Goal: Task Accomplishment & Management: Use online tool/utility

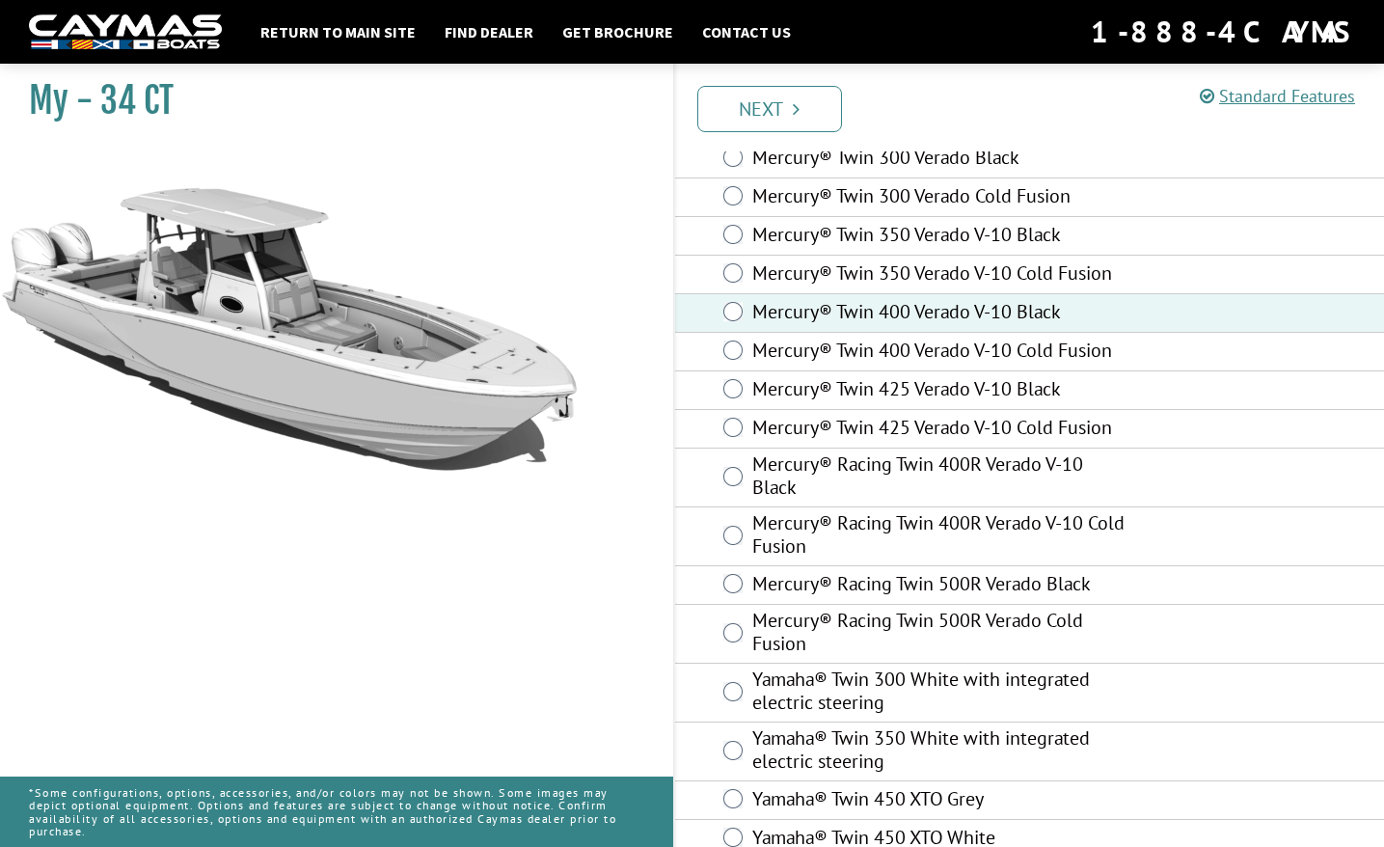
scroll to position [121, 0]
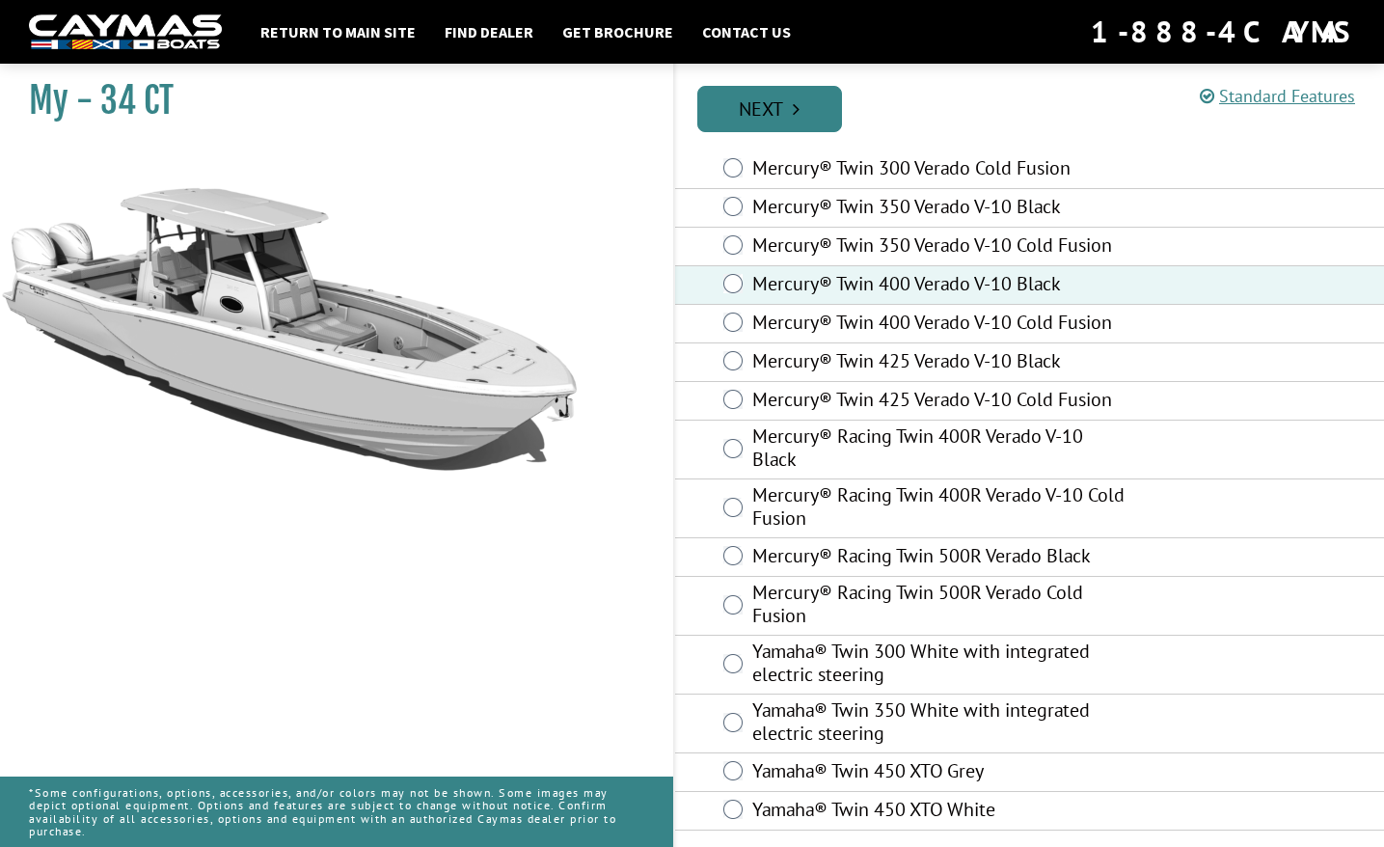
click at [809, 114] on link "Next" at bounding box center [769, 109] width 145 height 46
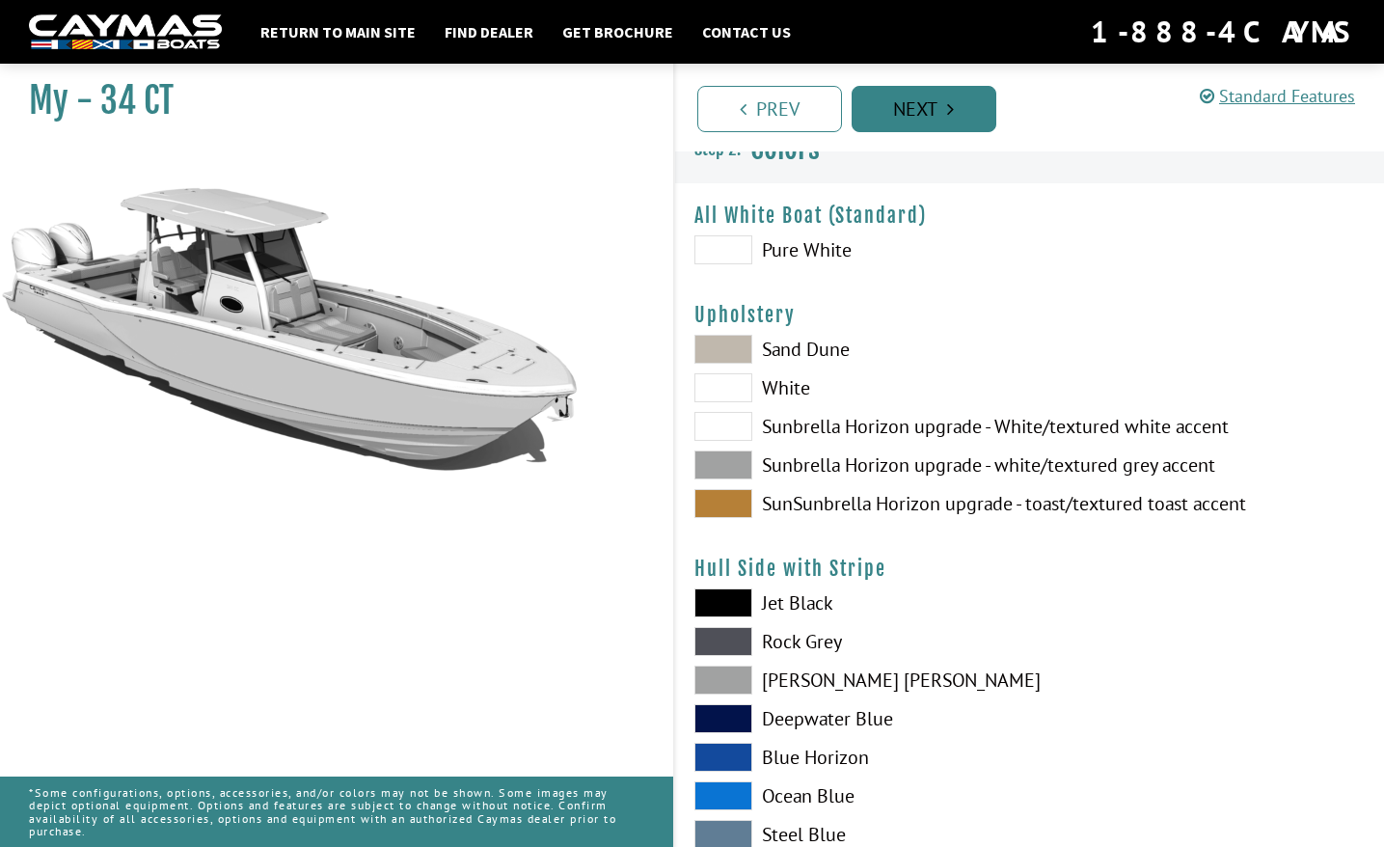
scroll to position [0, 0]
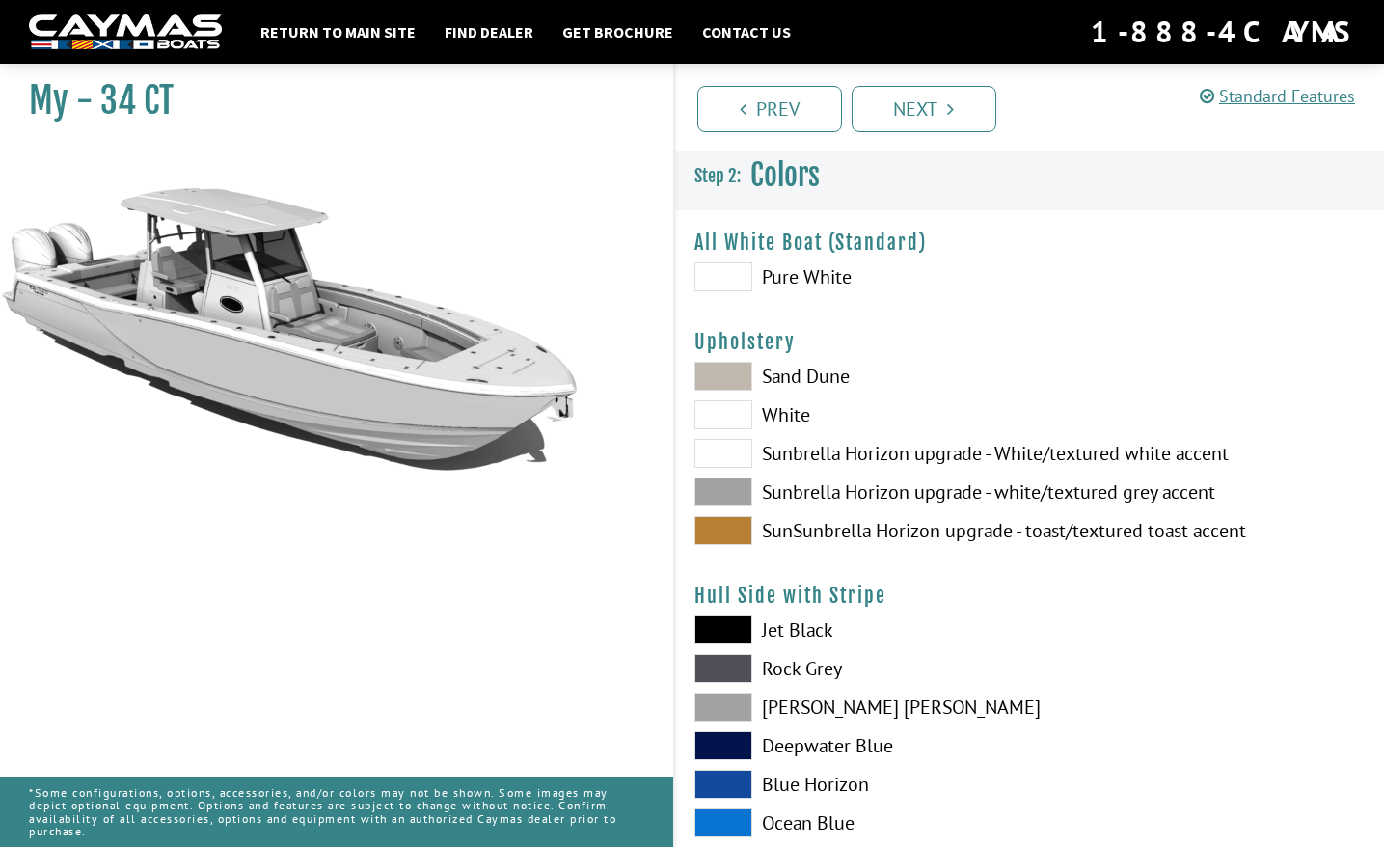
click at [741, 487] on span at bounding box center [723, 491] width 58 height 29
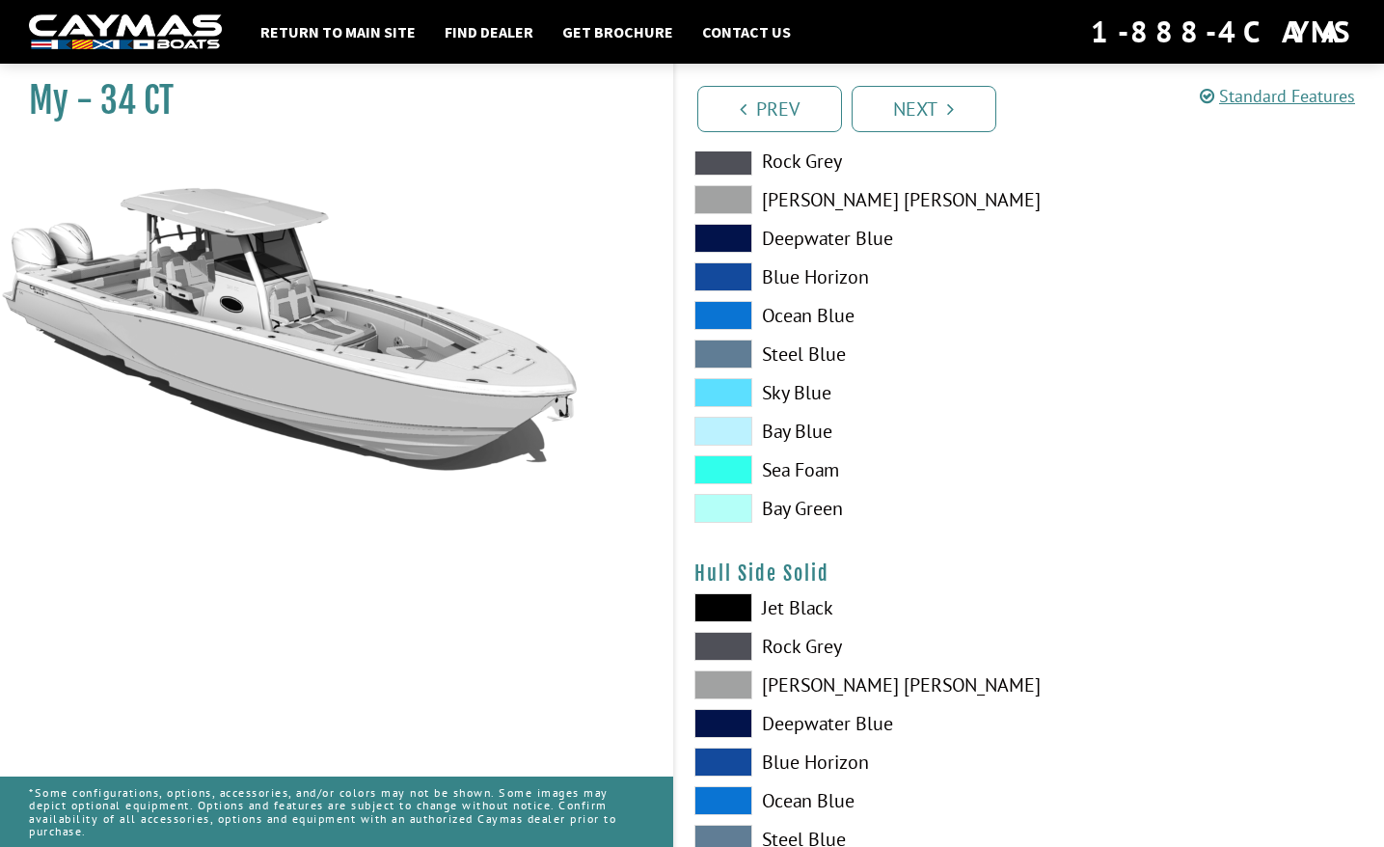
scroll to position [508, 0]
click at [731, 639] on span at bounding box center [723, 645] width 58 height 29
click at [726, 680] on span at bounding box center [723, 683] width 58 height 29
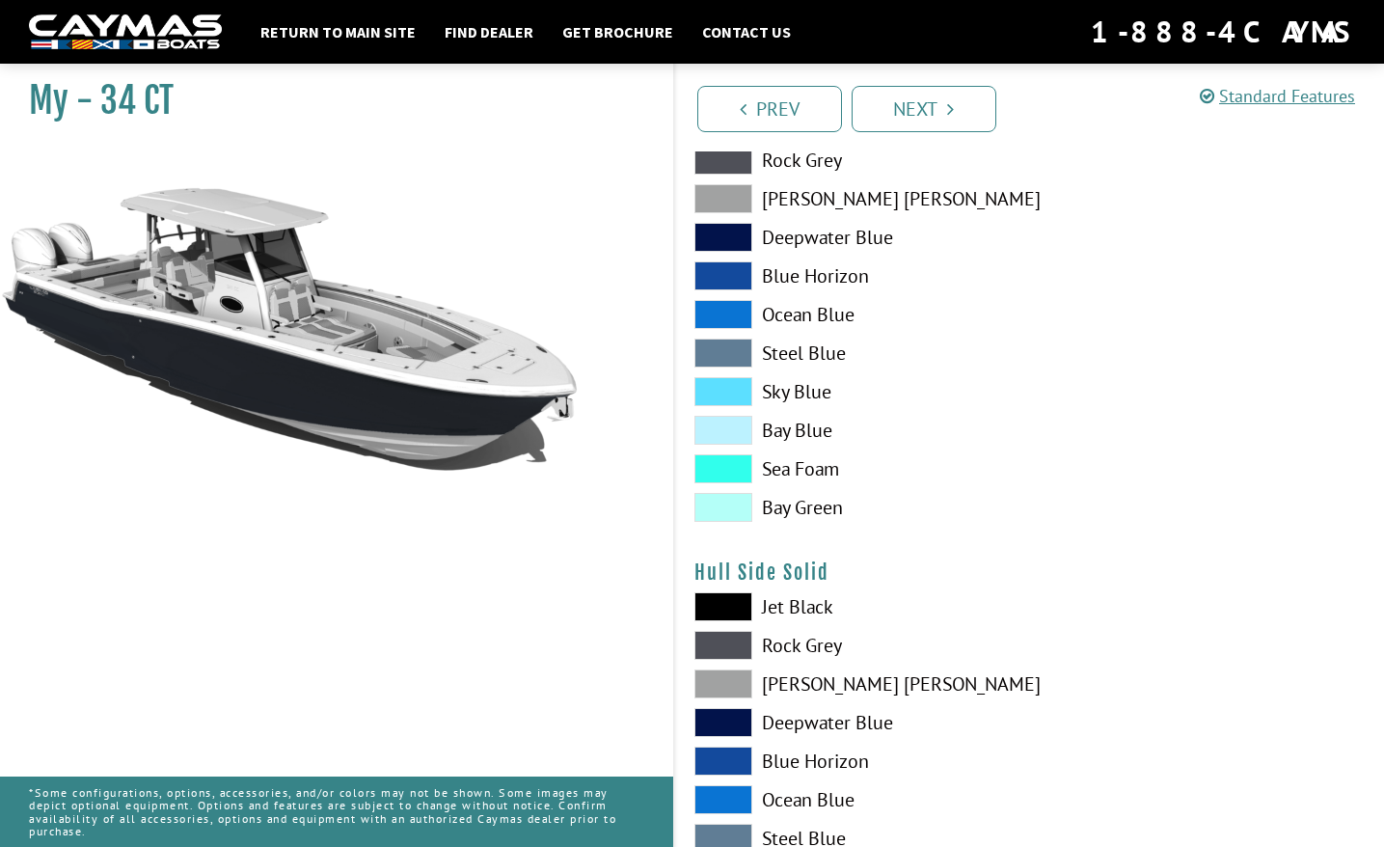
click at [731, 641] on span at bounding box center [723, 645] width 58 height 29
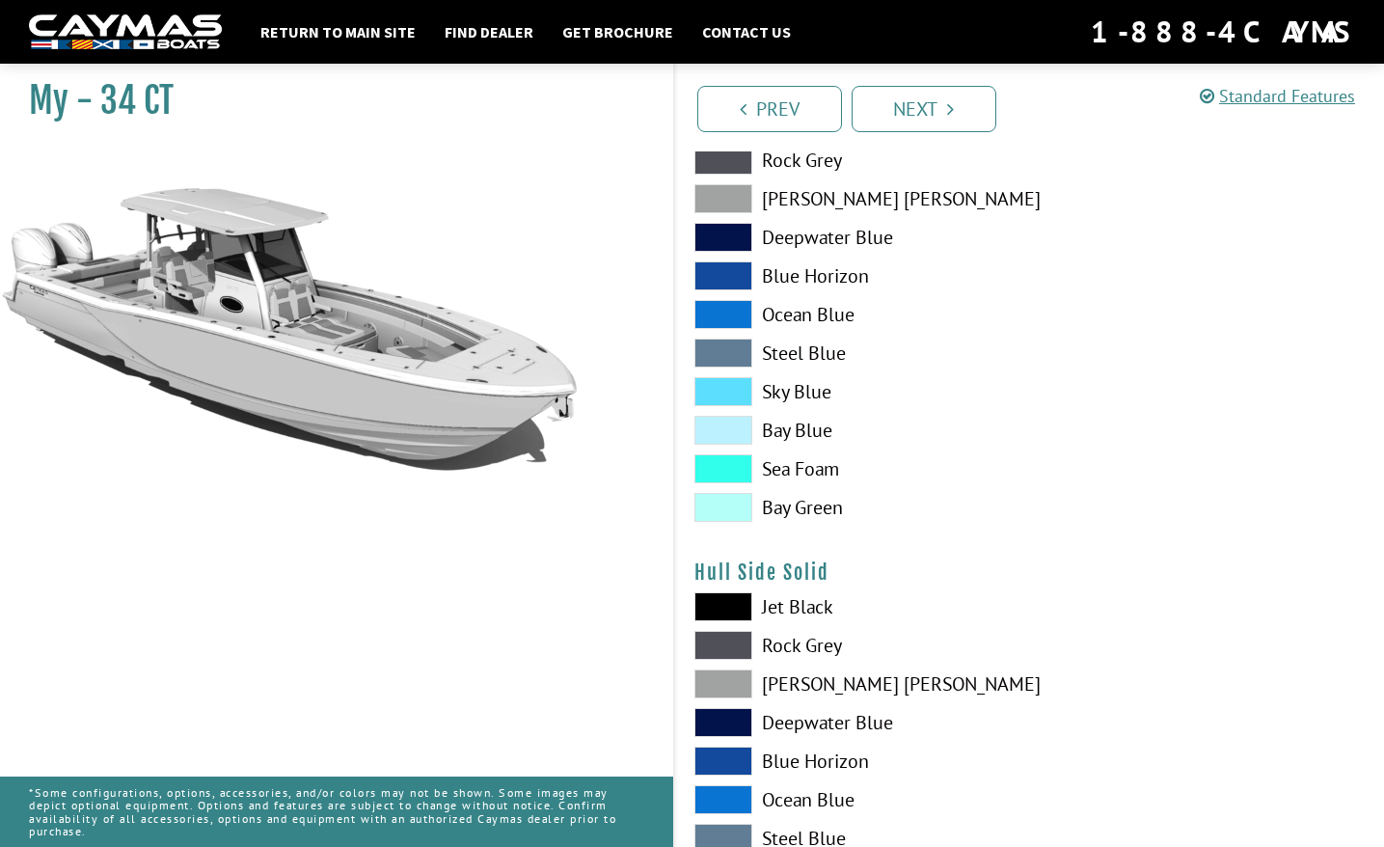
click at [730, 688] on span at bounding box center [723, 683] width 58 height 29
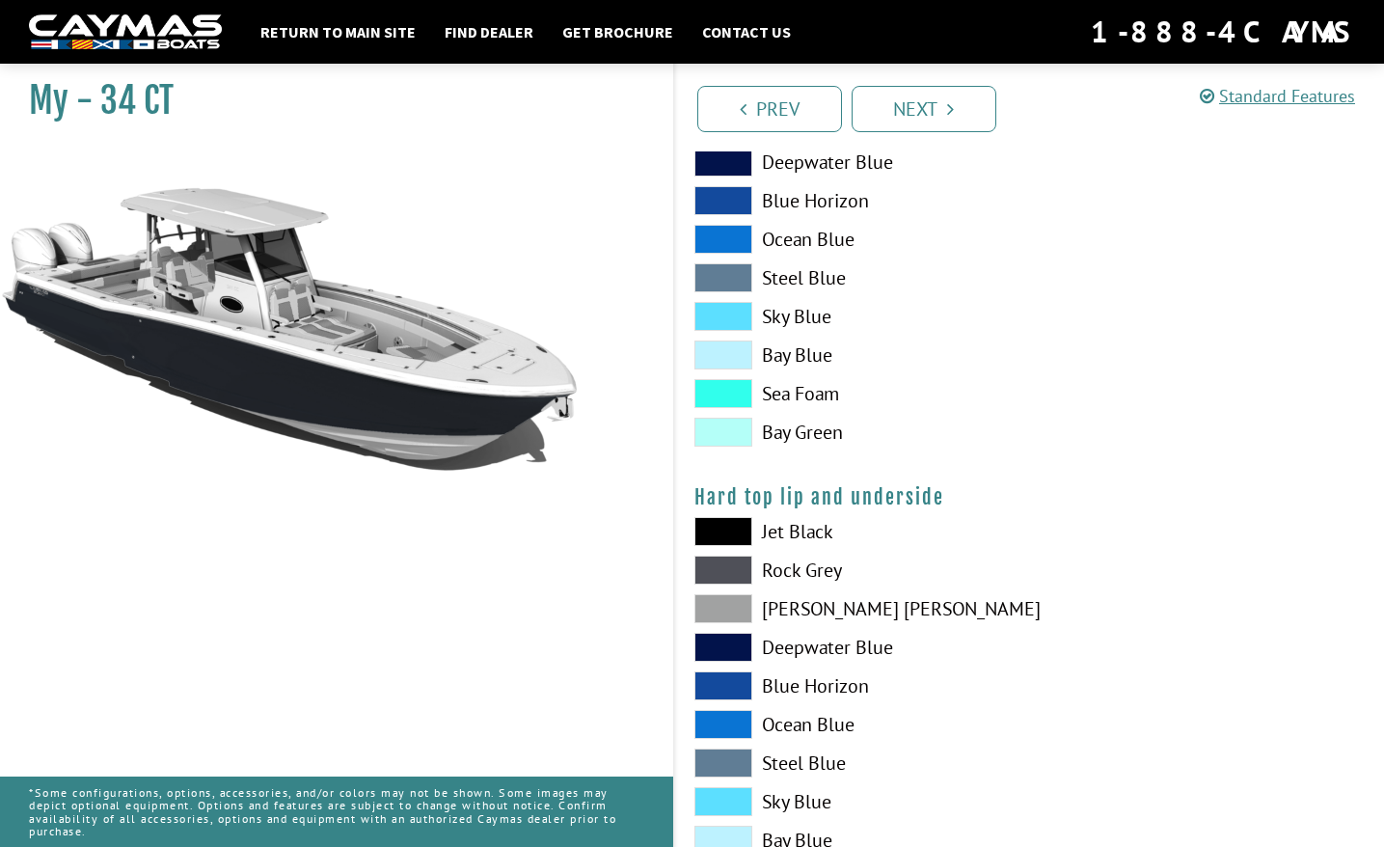
scroll to position [2181, 0]
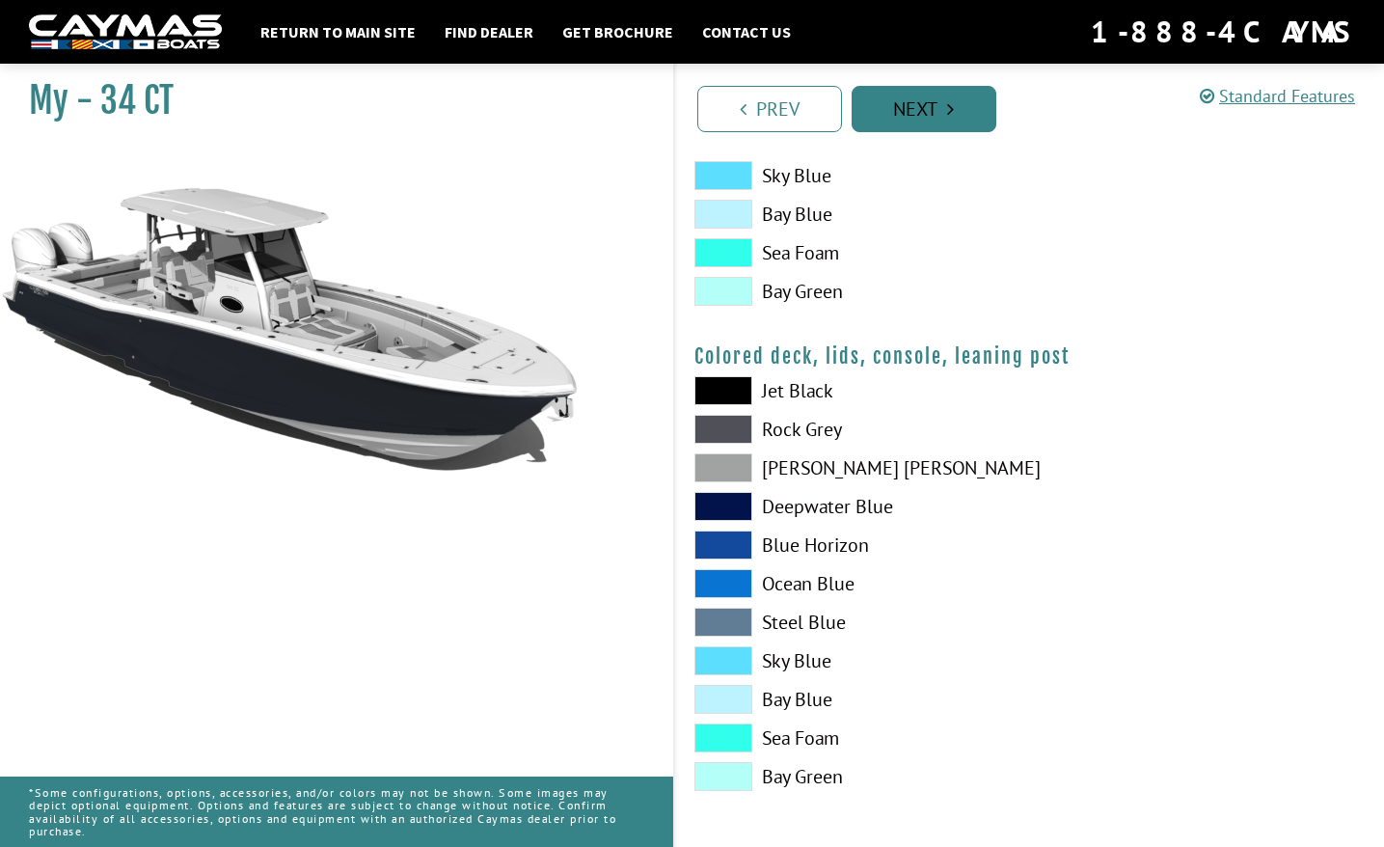
click at [944, 97] on link "Next" at bounding box center [924, 109] width 145 height 46
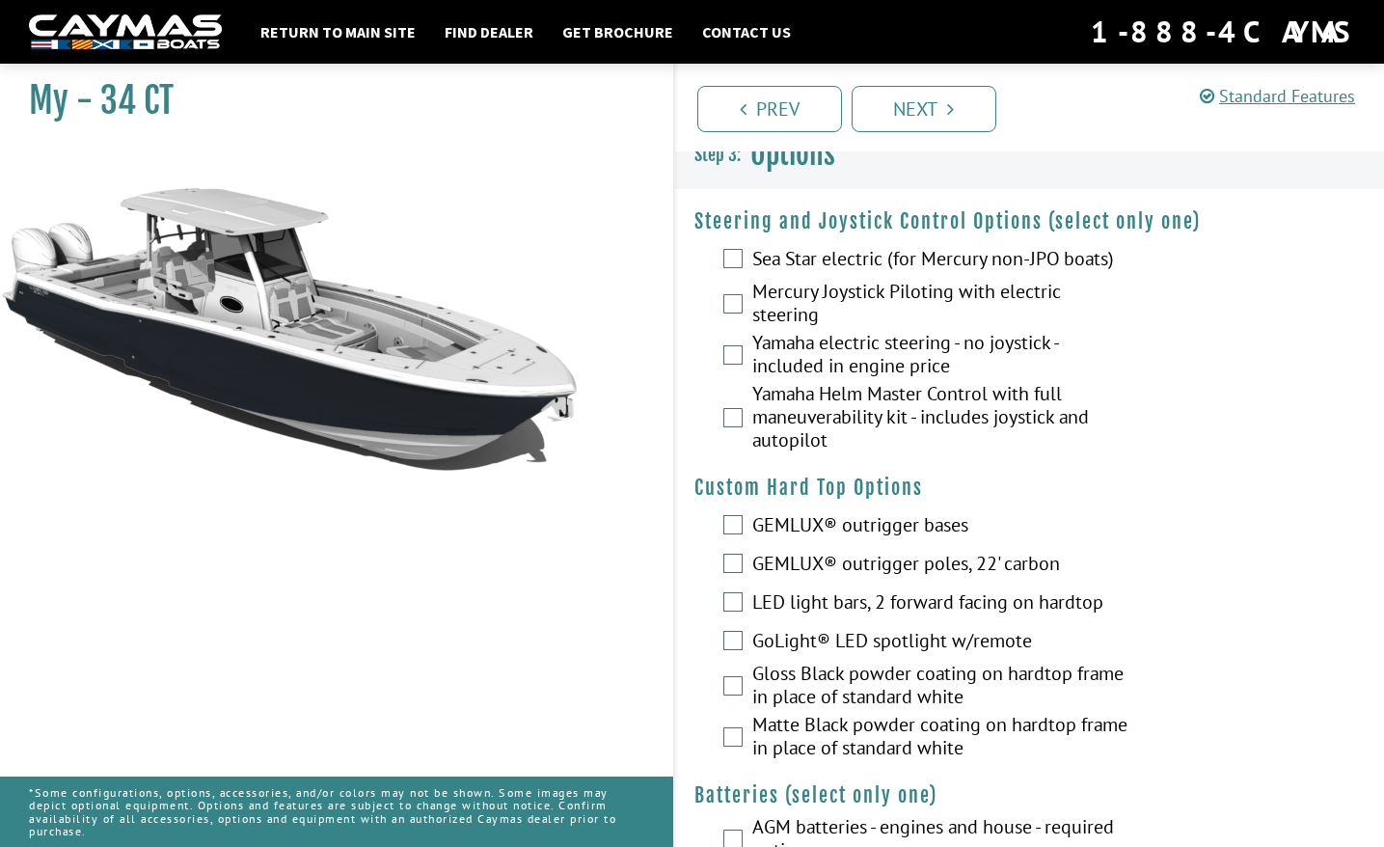
scroll to position [0, 0]
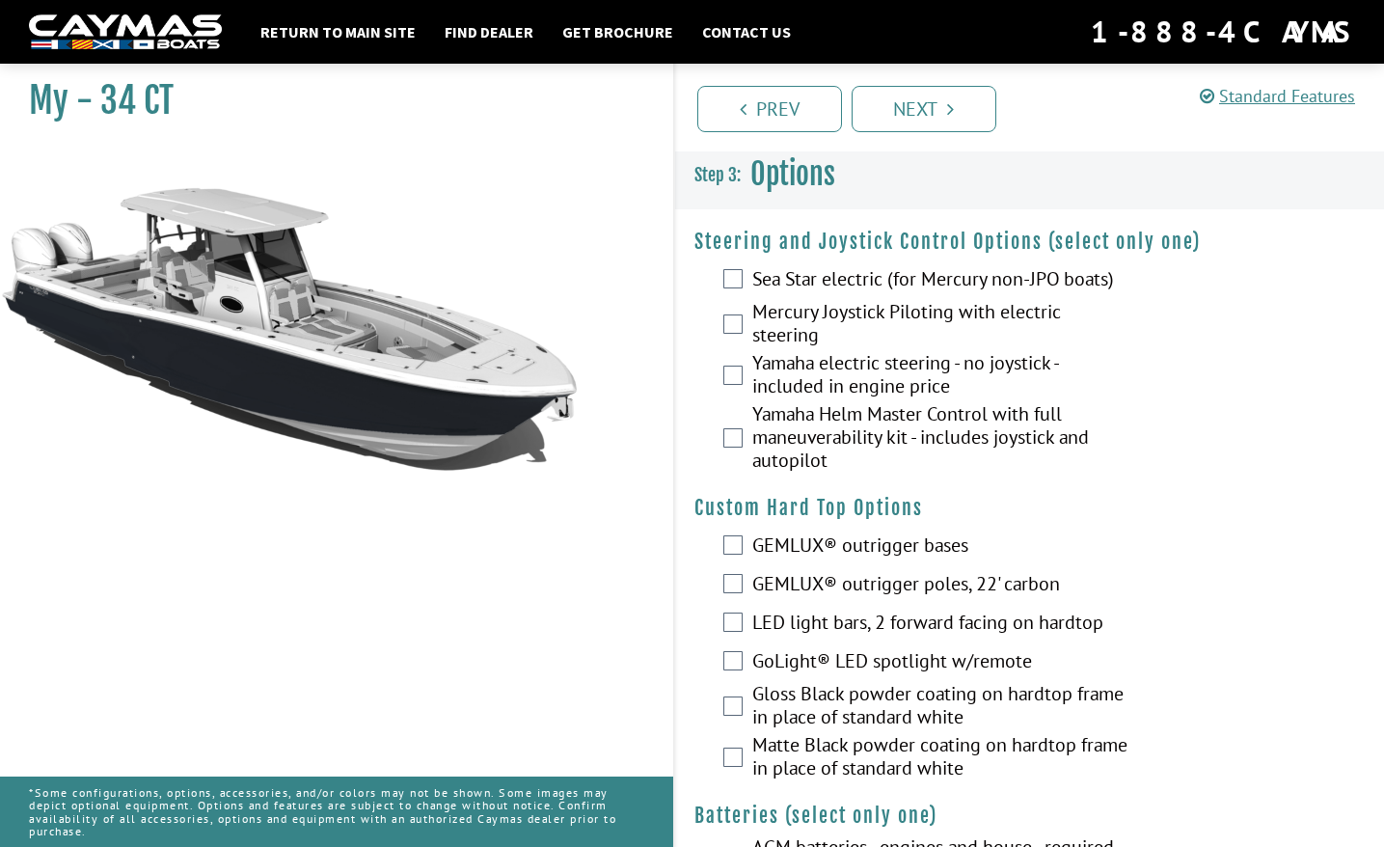
click at [812, 311] on label "Mercury Joystick Piloting with electric steering" at bounding box center [941, 325] width 379 height 51
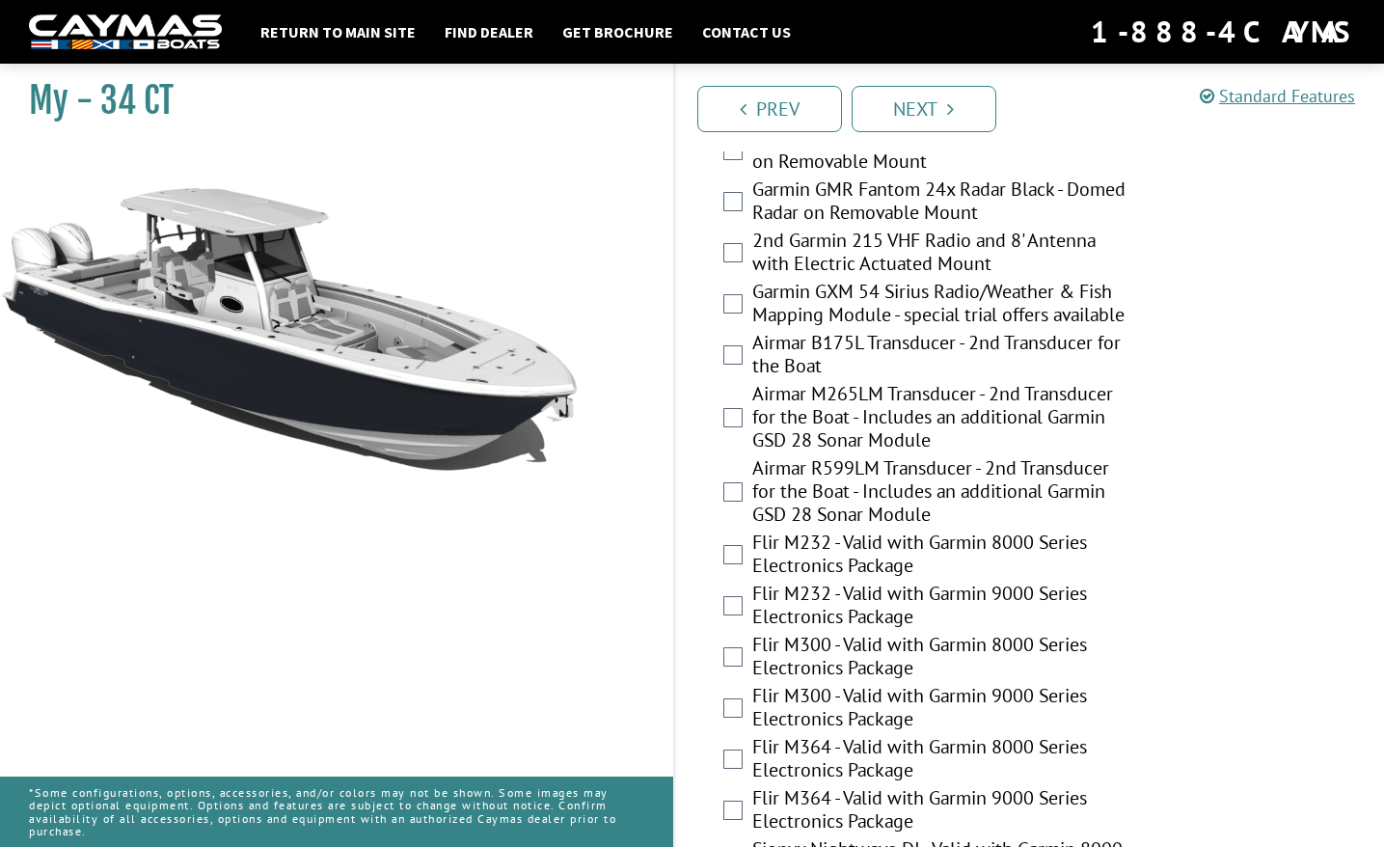
scroll to position [4052, 0]
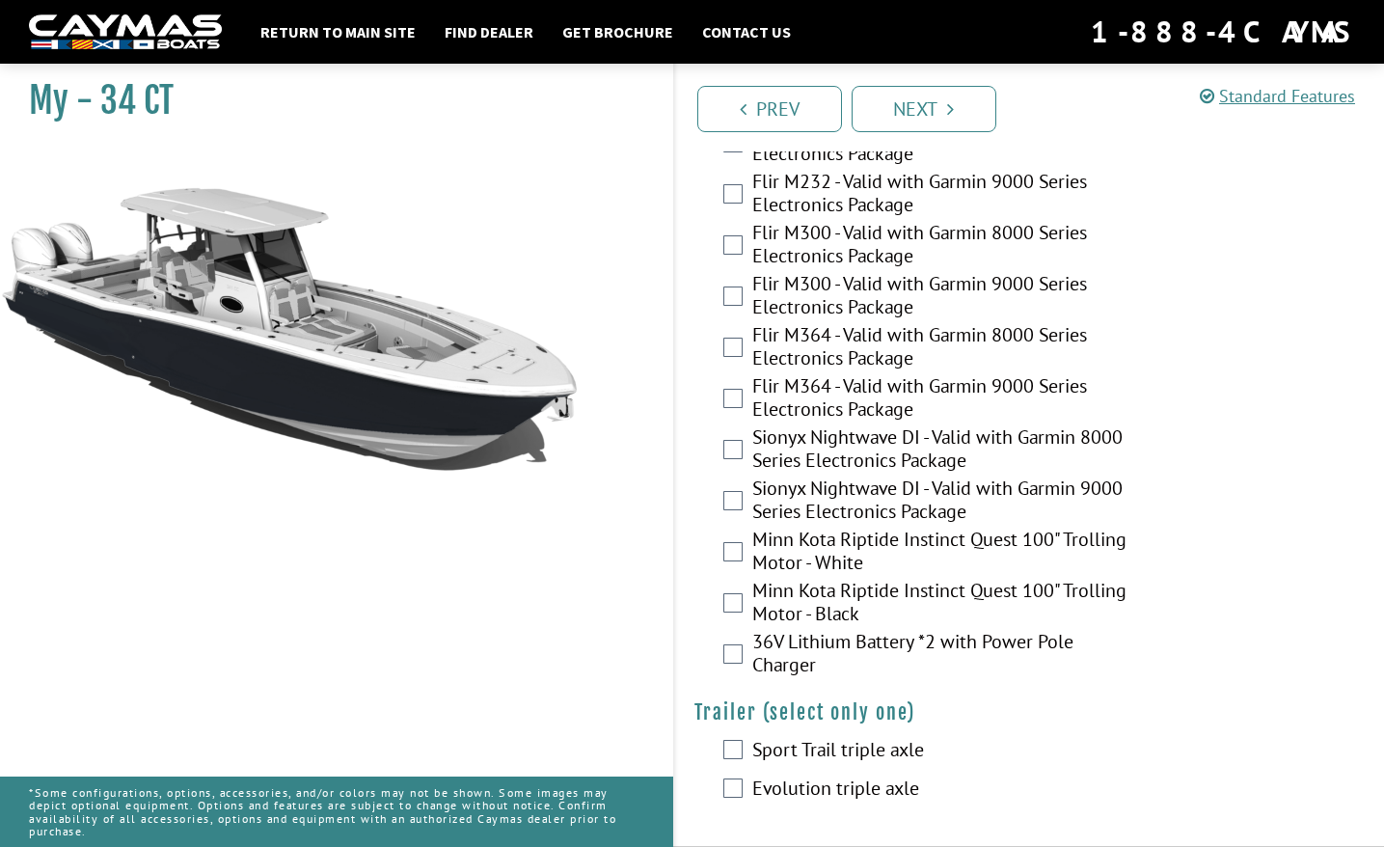
click at [794, 749] on label "Sport Trail triple axle" at bounding box center [941, 752] width 379 height 28
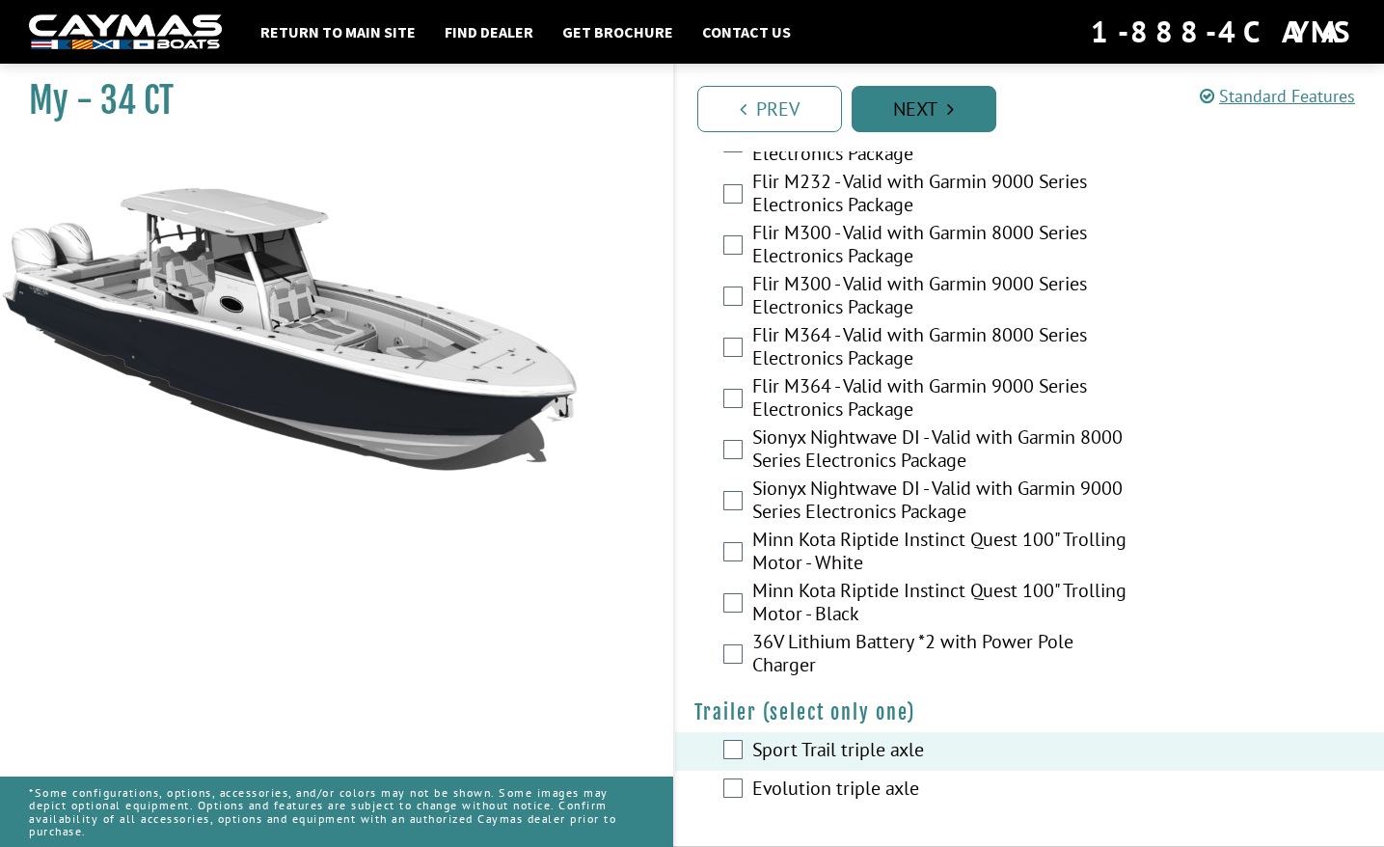
click at [955, 87] on link "Next" at bounding box center [924, 109] width 145 height 46
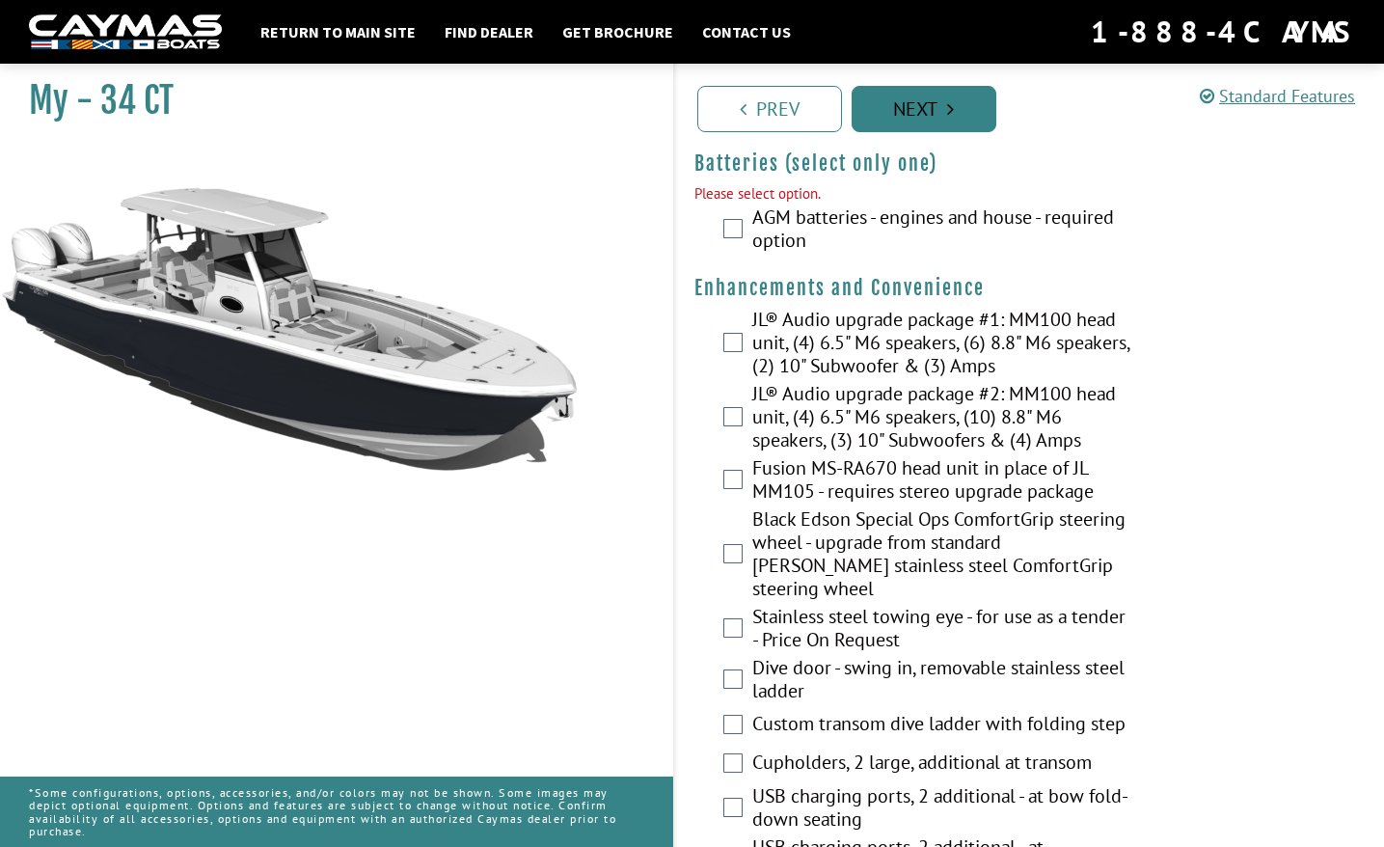
scroll to position [643, 0]
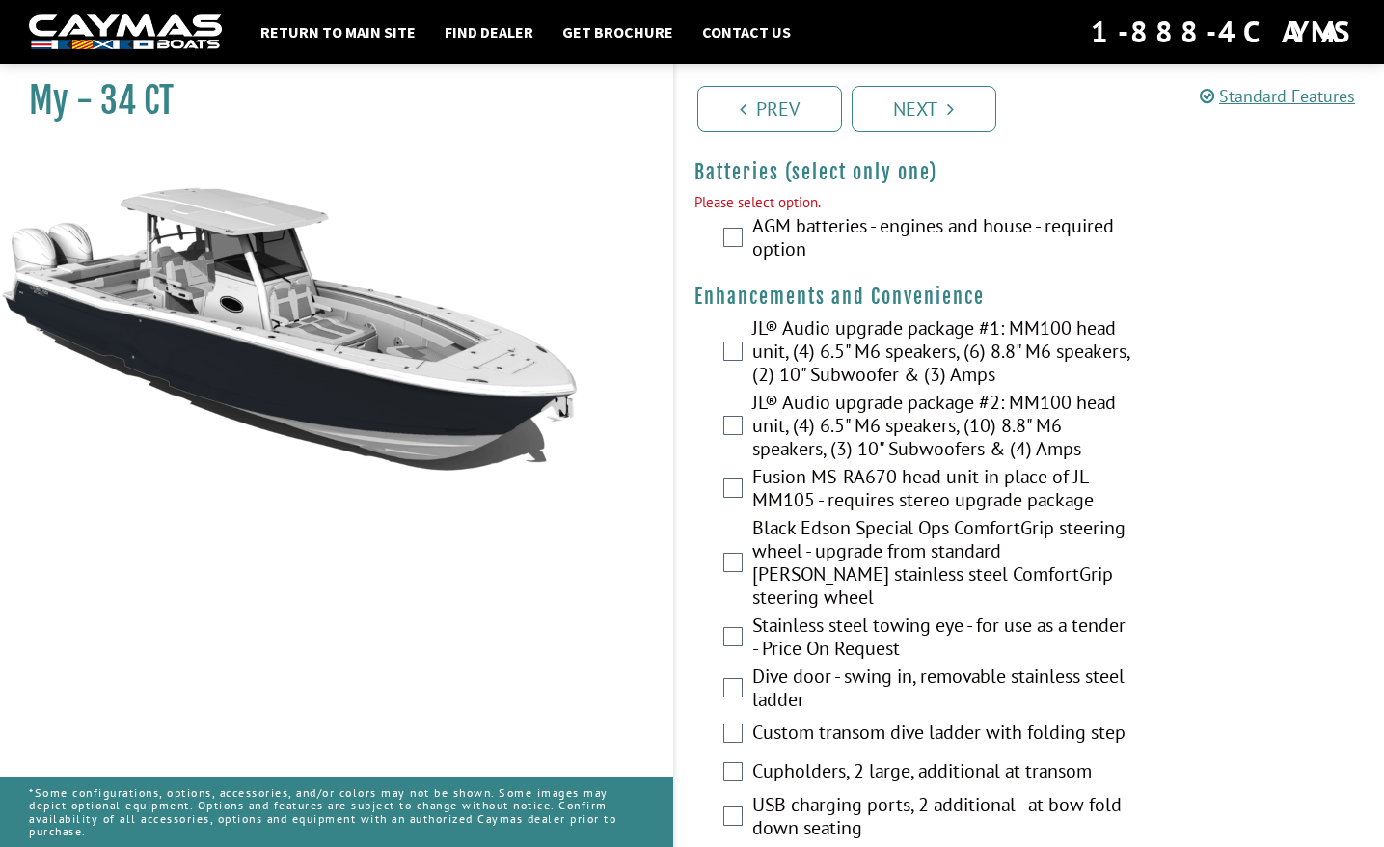
click at [935, 215] on label "AGM batteries - engines and house - required option" at bounding box center [941, 239] width 379 height 51
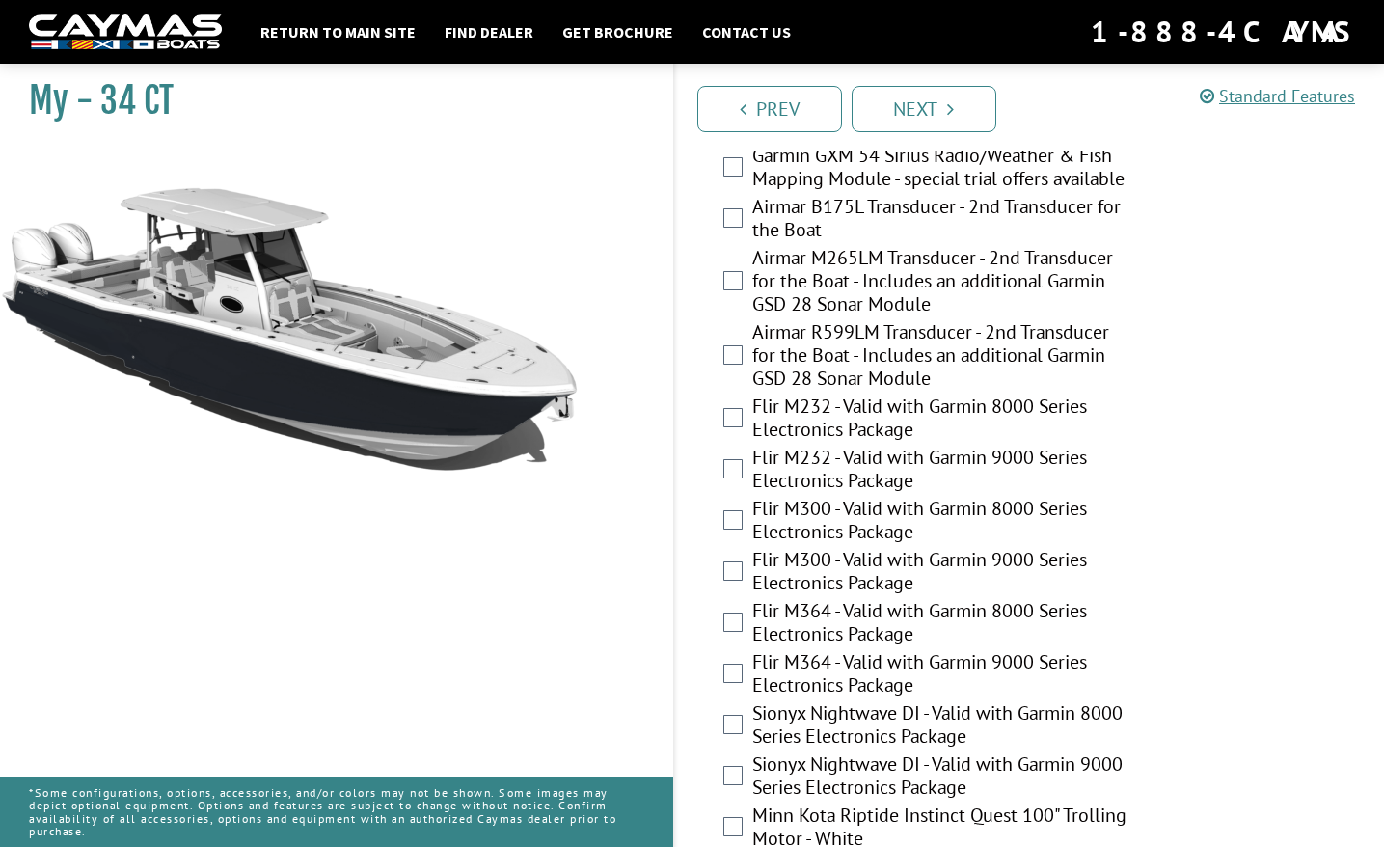
scroll to position [4073, 0]
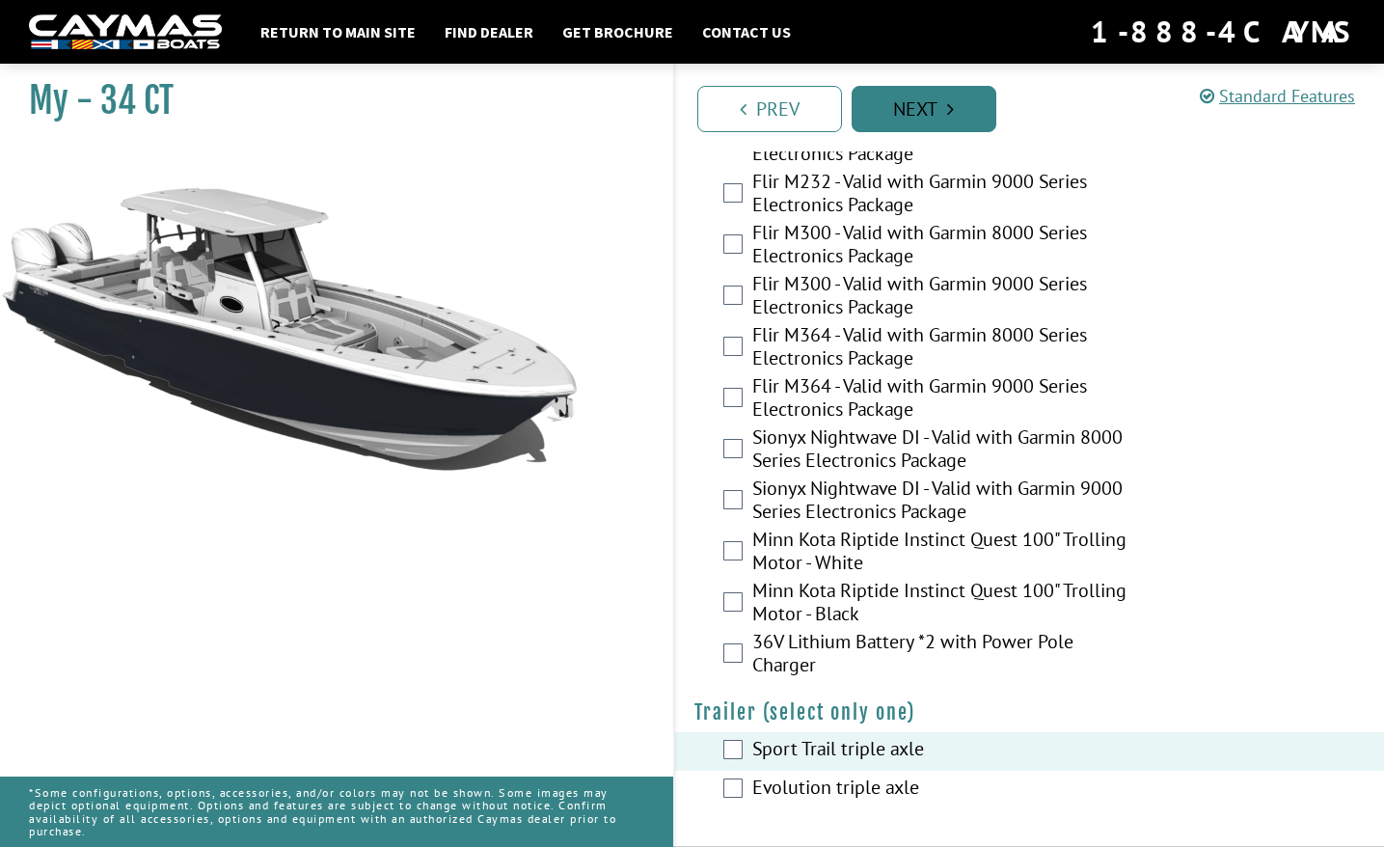
click at [951, 115] on icon "Pagination" at bounding box center [950, 108] width 7 height 19
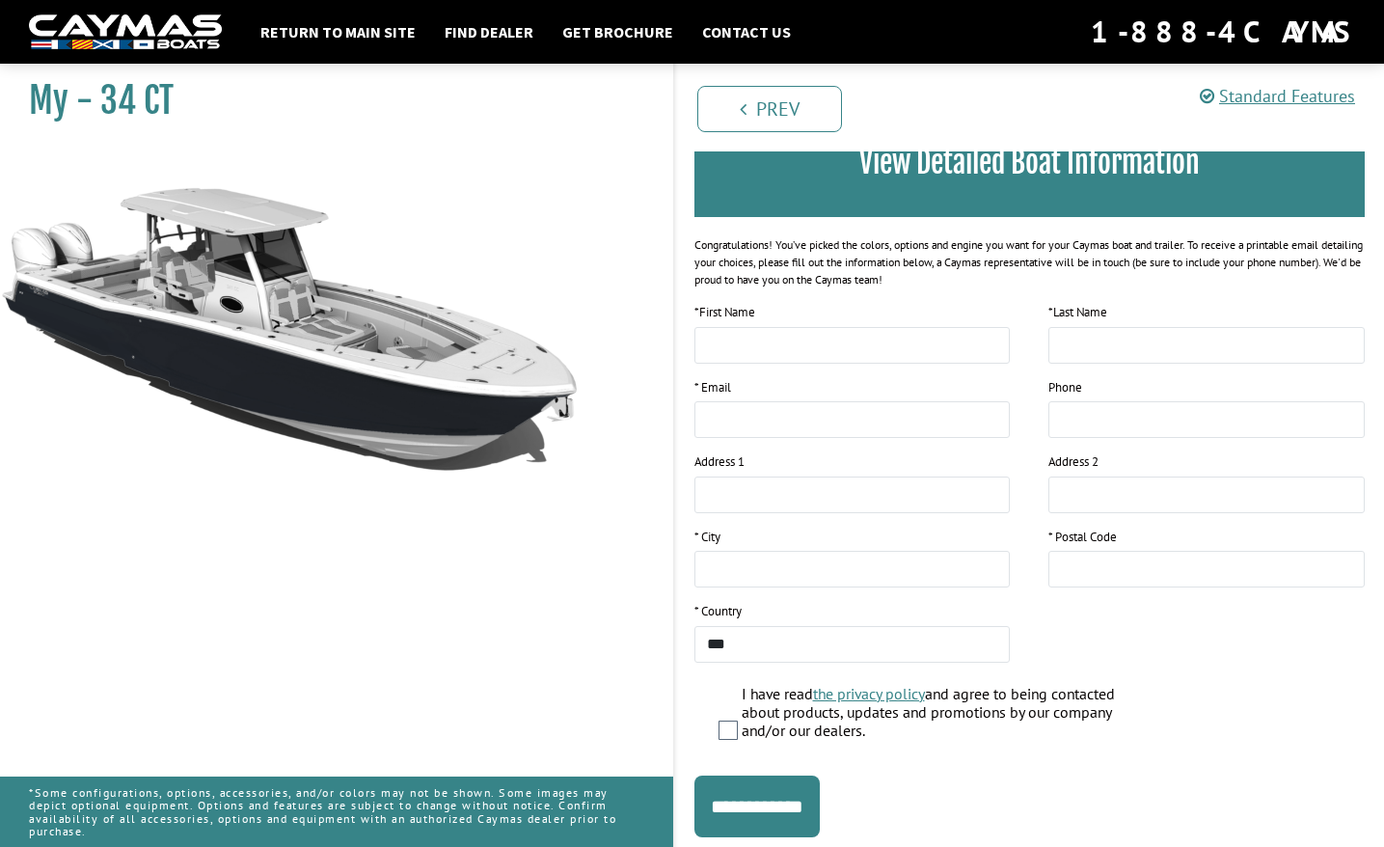
scroll to position [227, 0]
